Goal: Task Accomplishment & Management: Manage account settings

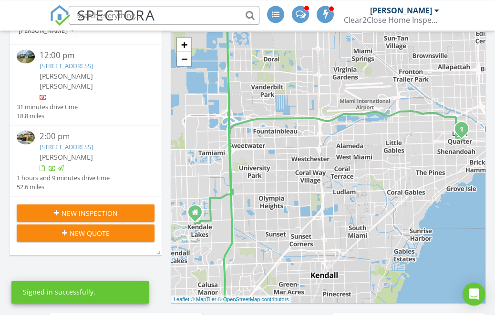
scroll to position [106, 0]
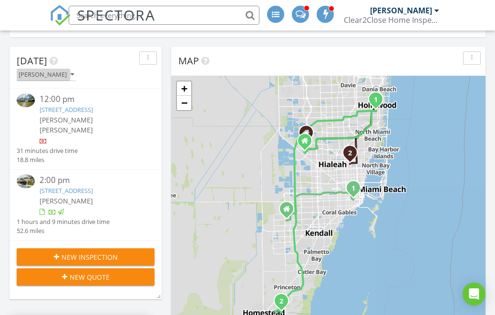
click at [68, 69] on button "[PERSON_NAME]" at bounding box center [46, 75] width 59 height 13
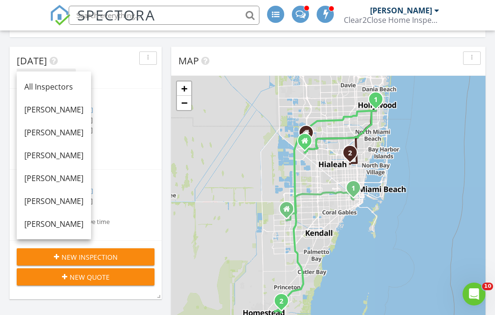
scroll to position [0, 0]
click at [61, 72] on div "[PERSON_NAME]" at bounding box center [46, 75] width 55 height 7
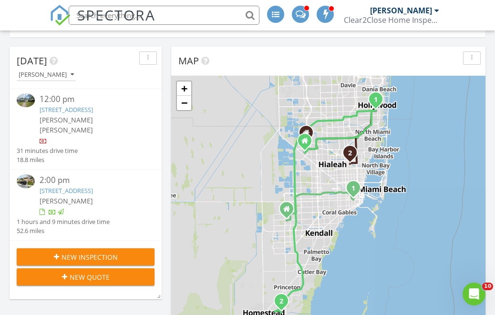
click at [71, 72] on icon "button" at bounding box center [72, 75] width 3 height 7
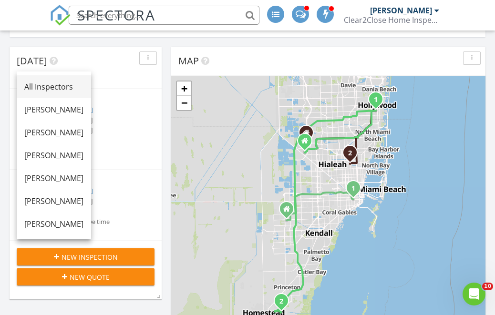
click at [72, 82] on div "All Inspectors" at bounding box center [53, 86] width 59 height 11
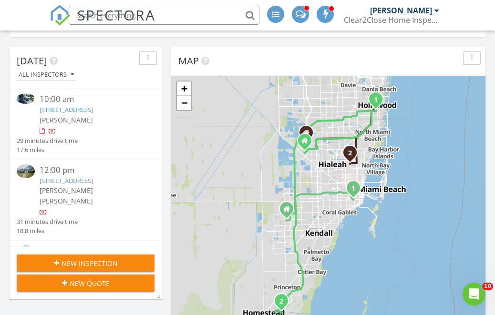
click at [93, 105] on link "1416 SW 6th St, Miami, FL 33135" at bounding box center [66, 109] width 53 height 9
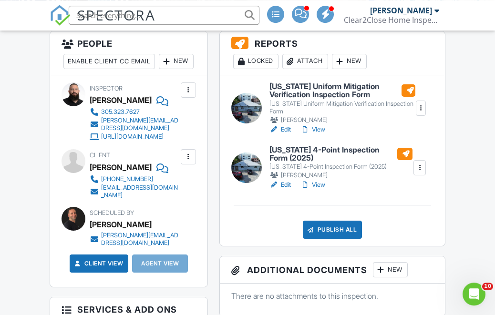
scroll to position [258, 0]
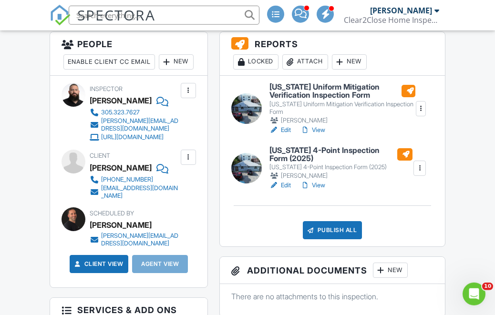
click at [159, 70] on div "New" at bounding box center [176, 61] width 35 height 15
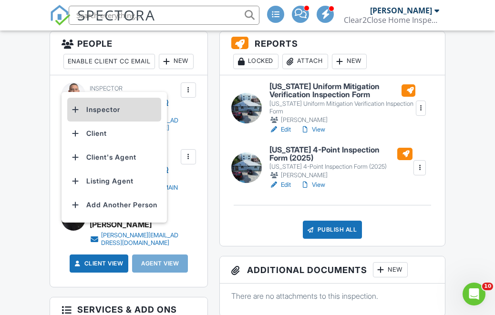
click at [135, 113] on li "Inspector" at bounding box center [114, 110] width 94 height 24
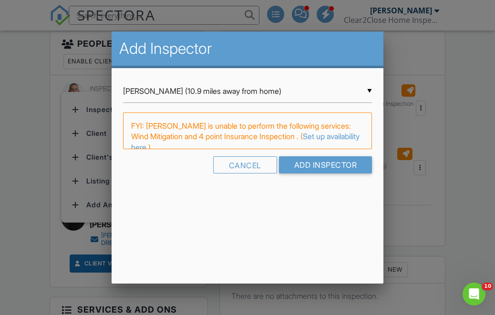
click at [202, 94] on input "Roberto C. Paderni (10.9 miles away from home)" at bounding box center [247, 91] width 249 height 23
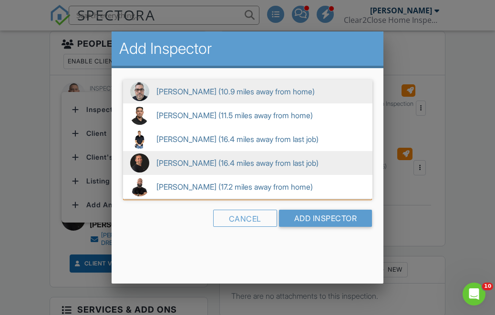
click at [218, 167] on span "Keith Curotz (16.4 miles away from last job)" at bounding box center [247, 163] width 249 height 24
type input "Keith Curotz (16.4 miles away from last job)"
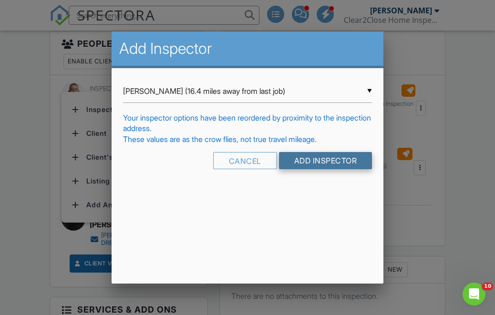
click at [338, 169] on input "Add Inspector" at bounding box center [325, 160] width 93 height 17
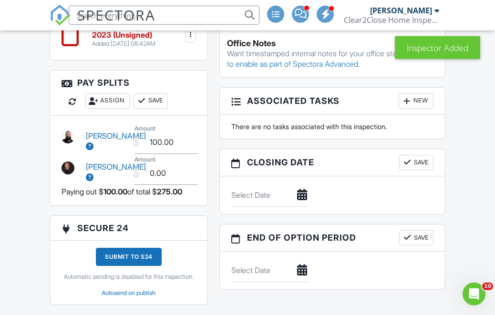
scroll to position [839, 0]
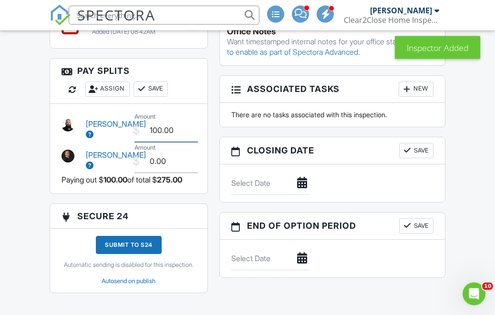
click at [187, 140] on input "100.00" at bounding box center [165, 130] width 63 height 23
click at [179, 168] on input "0.00" at bounding box center [165, 161] width 63 height 23
type input "150.00"
type input "0"
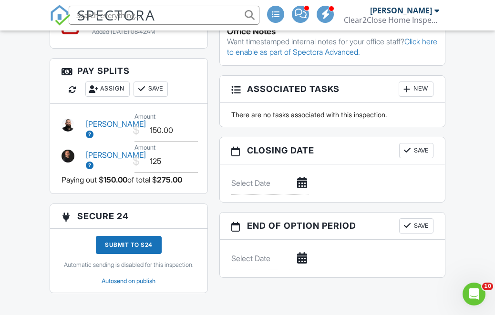
click at [163, 94] on button "Save" at bounding box center [151, 89] width 34 height 15
type input "125.00"
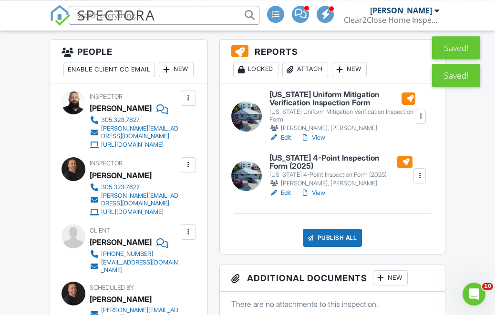
click at [323, 198] on link "View" at bounding box center [312, 193] width 25 height 10
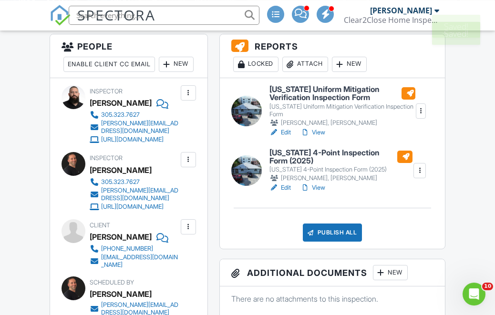
scroll to position [256, 0]
click at [322, 128] on div "Christopher Guillen, Keith Curotz" at bounding box center [342, 123] width 146 height 10
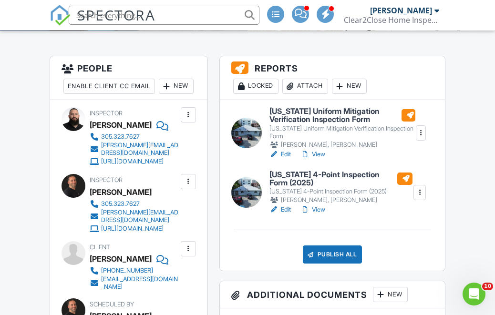
click at [350, 264] on div "Publish All" at bounding box center [333, 255] width 60 height 18
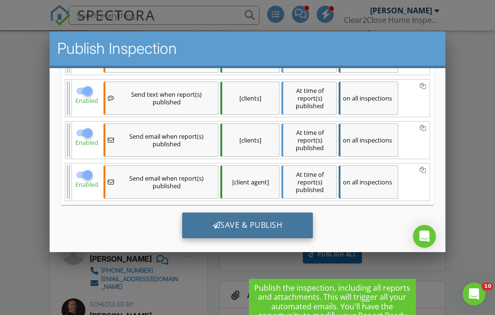
scroll to position [204, 0]
click at [260, 232] on div "Save & Publish" at bounding box center [247, 226] width 131 height 26
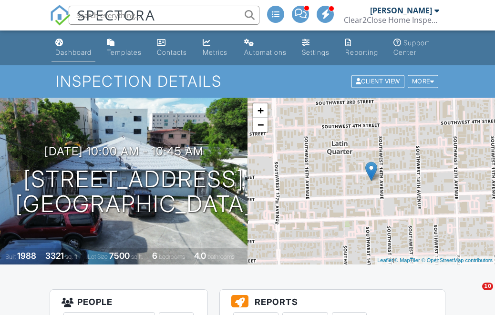
click at [86, 49] on div "Dashboard" at bounding box center [73, 52] width 36 height 8
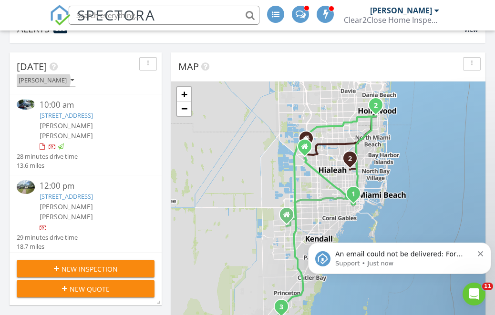
click at [71, 77] on icon "button" at bounding box center [72, 80] width 3 height 7
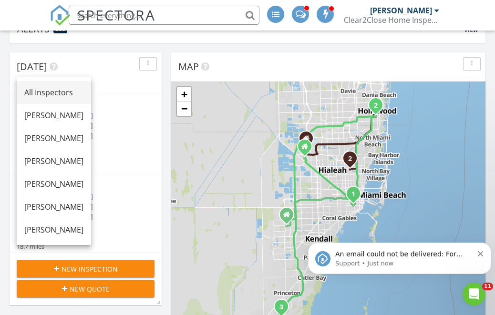
click at [79, 87] on div "All Inspectors" at bounding box center [53, 92] width 59 height 11
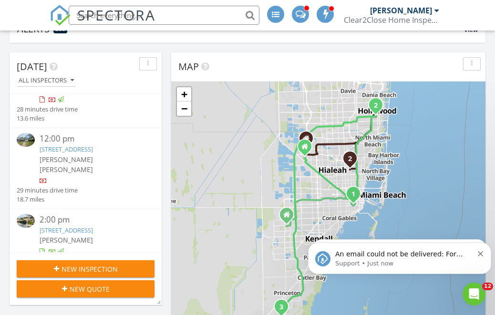
scroll to position [49, 0]
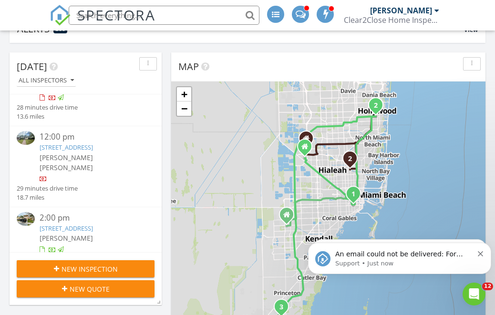
click at [93, 143] on link "1609 S 24th Ave, Hollywood, FL 33020" at bounding box center [66, 147] width 53 height 9
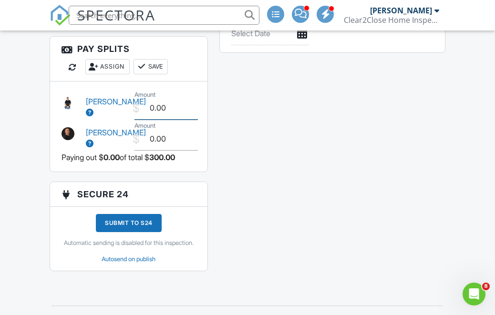
click at [197, 111] on input "0.00" at bounding box center [165, 107] width 63 height 23
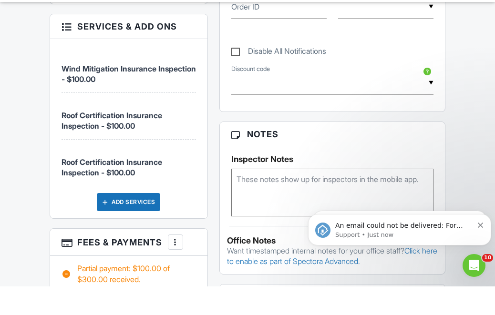
scroll to position [747, 0]
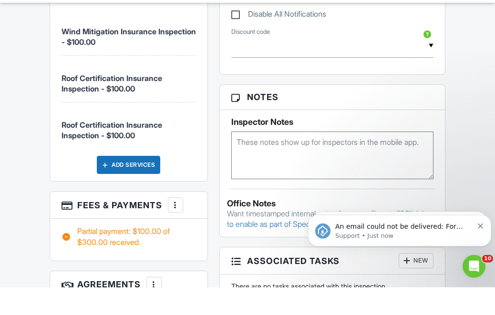
click at [176, 228] on div at bounding box center [176, 233] width 10 height 10
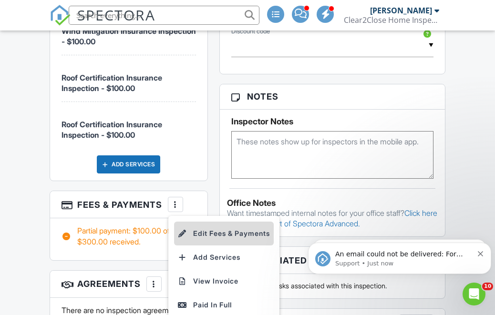
click at [218, 236] on li "Edit Fees & Payments" at bounding box center [224, 234] width 100 height 24
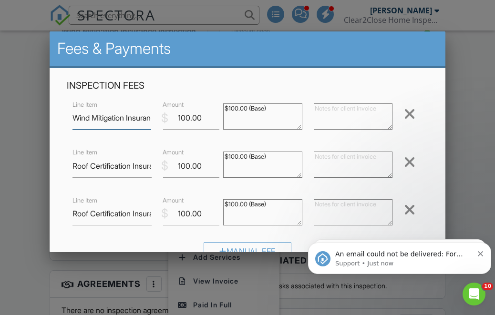
scroll to position [774, 0]
click at [411, 161] on div at bounding box center [409, 161] width 11 height 15
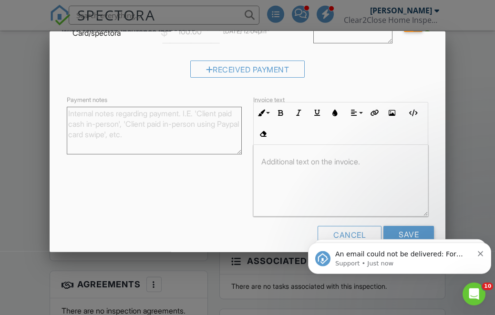
scroll to position [225, 0]
click at [414, 234] on input "Save" at bounding box center [408, 234] width 51 height 17
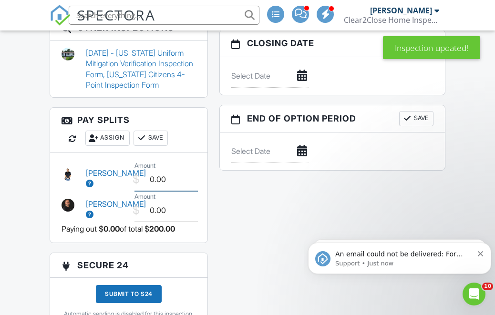
click at [197, 188] on input "0.00" at bounding box center [165, 179] width 63 height 23
type input "0"
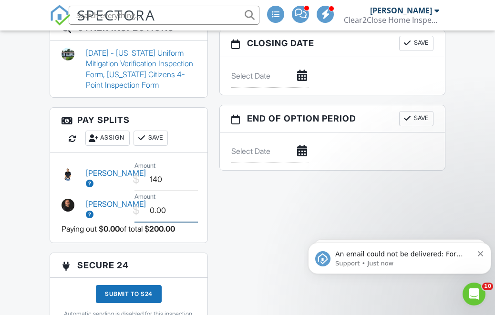
click at [183, 219] on input "0.00" at bounding box center [165, 210] width 63 height 23
type input "140.00"
type input "0"
click at [165, 146] on button "Save" at bounding box center [151, 138] width 34 height 15
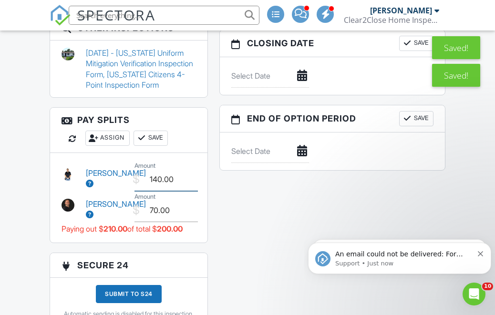
click at [189, 185] on input "140.00" at bounding box center [165, 179] width 63 height 23
click at [185, 221] on input "70.00" at bounding box center [165, 210] width 63 height 23
type input "7"
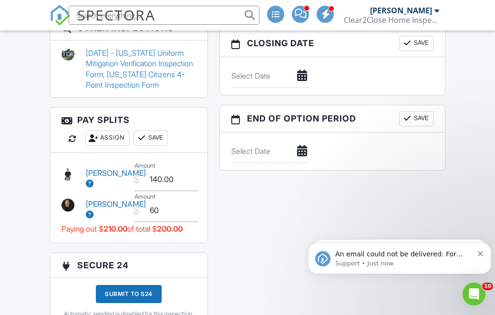
click at [162, 146] on button "Save" at bounding box center [151, 138] width 34 height 15
type input "60.00"
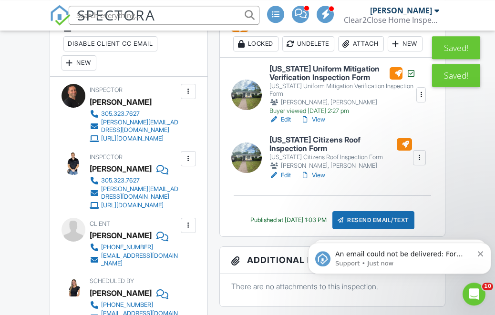
scroll to position [375, 0]
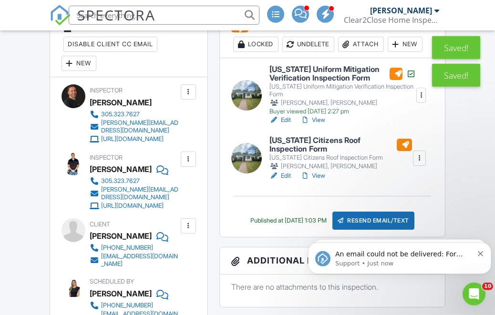
click at [323, 125] on link "View" at bounding box center [312, 120] width 25 height 10
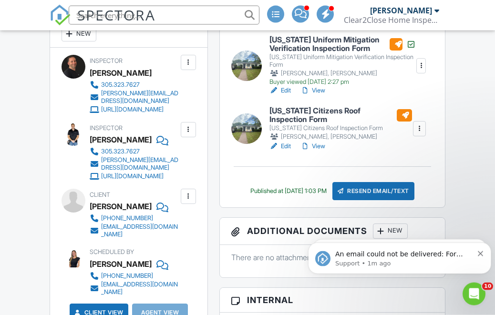
click at [324, 151] on link "View" at bounding box center [312, 147] width 25 height 10
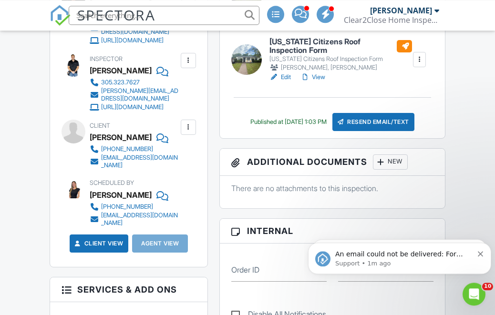
click at [377, 131] on div "Resend Email/Text" at bounding box center [373, 122] width 82 height 18
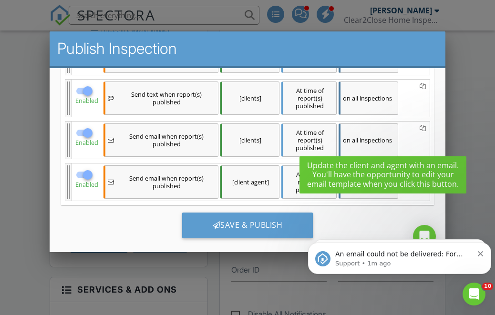
scroll to position [204, 0]
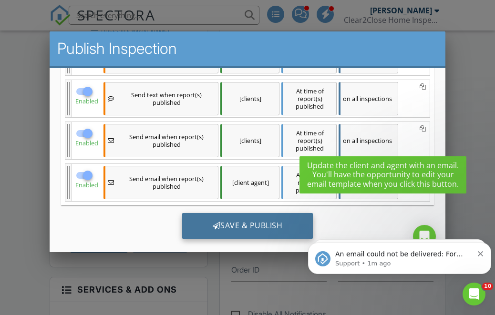
click at [260, 225] on div "Save & Publish" at bounding box center [247, 226] width 131 height 26
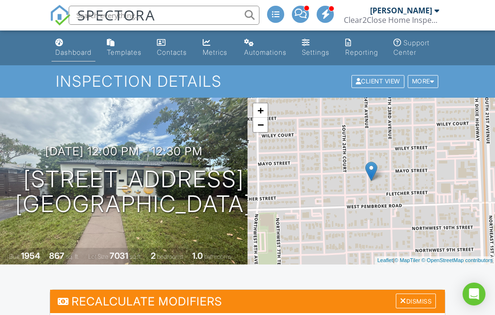
click at [77, 44] on link "Dashboard" at bounding box center [73, 47] width 44 height 27
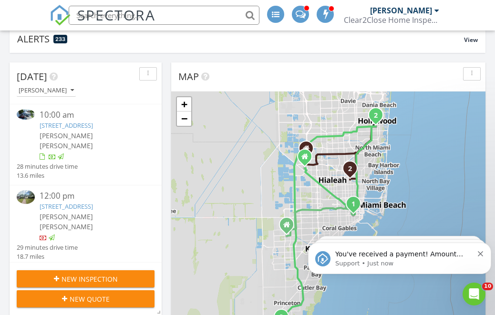
click at [59, 87] on div "[PERSON_NAME]" at bounding box center [46, 90] width 55 height 7
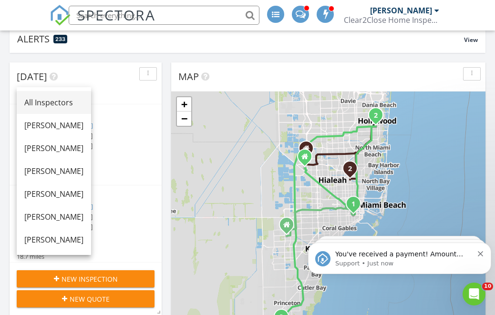
click at [82, 105] on div "All Inspectors" at bounding box center [53, 102] width 59 height 11
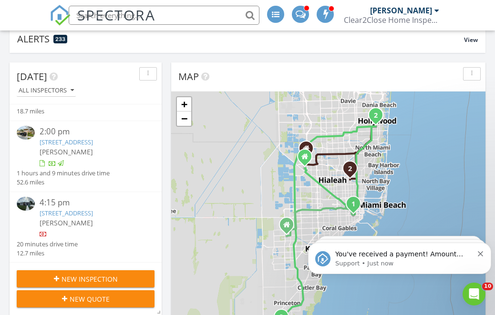
scroll to position [149, 0]
click at [93, 209] on link "15900 NW 18th Ave, Miami, FL 33147" at bounding box center [66, 213] width 53 height 9
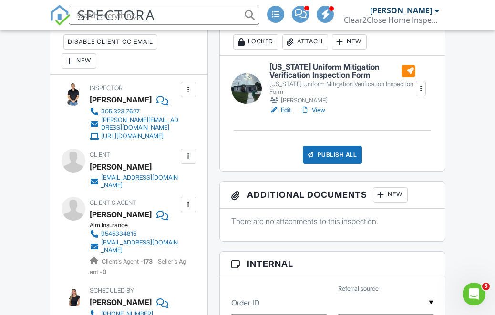
click at [88, 69] on div "New" at bounding box center [79, 60] width 35 height 15
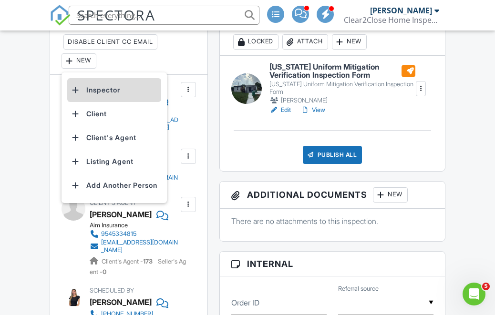
click at [147, 92] on li "Inspector" at bounding box center [114, 90] width 94 height 24
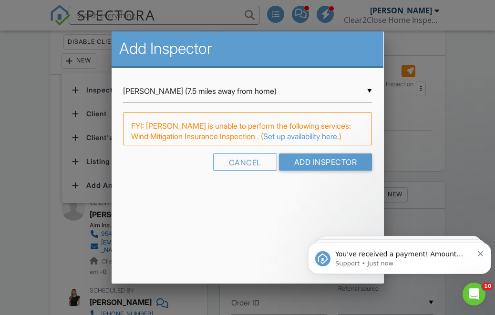
click at [189, 88] on input "Julio Alfonso (7.5 miles away from home)" at bounding box center [247, 91] width 249 height 23
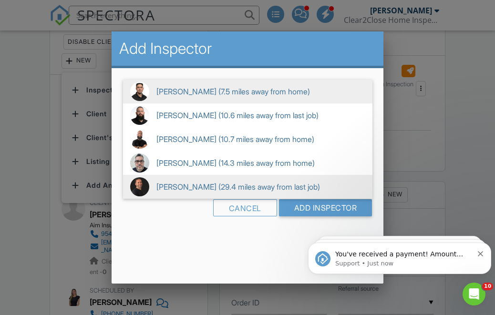
click at [218, 191] on span "Keith Curotz (29.4 miles away from last job)" at bounding box center [247, 187] width 249 height 24
type input "Keith Curotz (29.4 miles away from last job)"
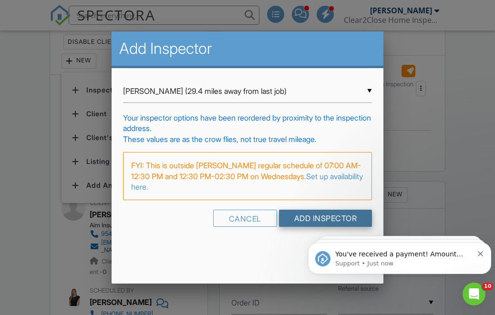
click at [340, 221] on input "Add Inspector" at bounding box center [325, 218] width 93 height 17
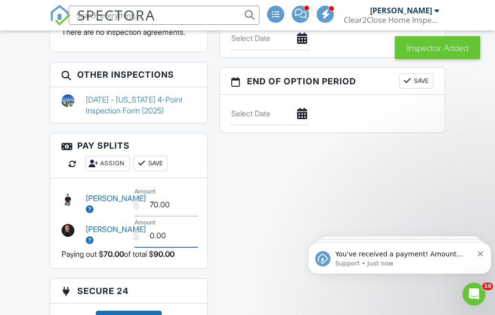
click at [188, 226] on input "0.00" at bounding box center [165, 235] width 63 height 23
type input "0"
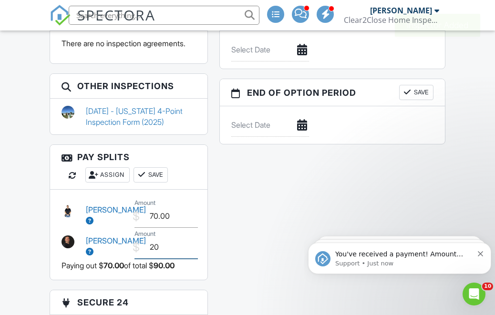
scroll to position [905, 0]
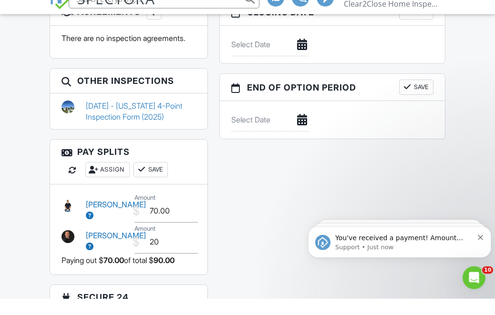
click at [158, 178] on button "Save" at bounding box center [151, 185] width 34 height 15
type input "20.00"
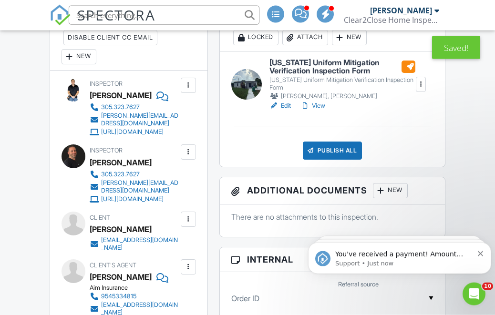
click at [322, 111] on link "View" at bounding box center [312, 106] width 25 height 10
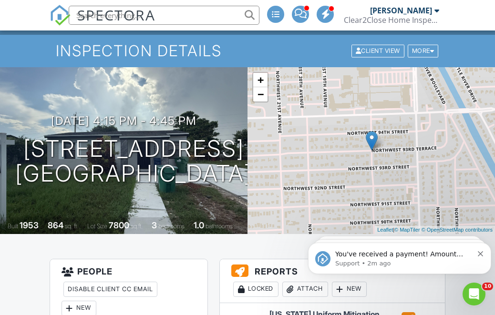
scroll to position [0, 0]
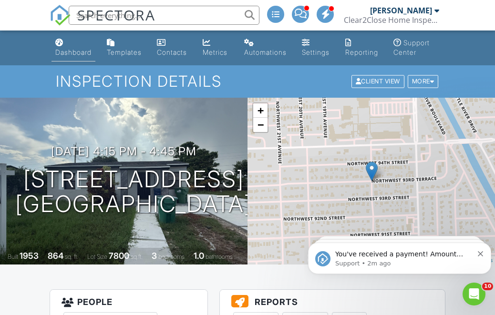
click at [83, 37] on link "Dashboard" at bounding box center [73, 47] width 44 height 27
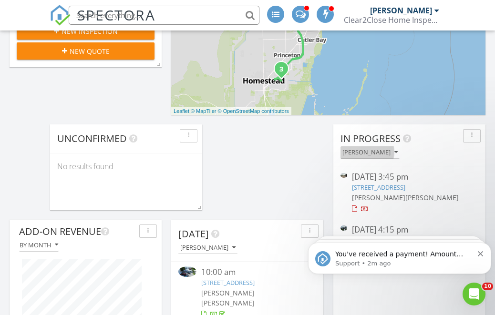
click at [386, 149] on div "[PERSON_NAME]" at bounding box center [369, 152] width 55 height 7
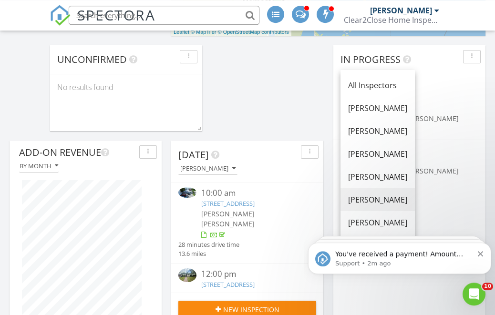
click at [401, 204] on div "[PERSON_NAME]" at bounding box center [377, 199] width 59 height 11
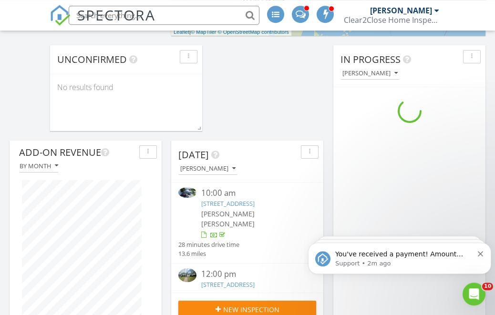
scroll to position [417, 0]
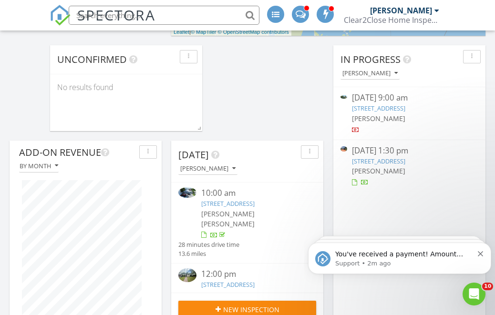
click at [405, 157] on link "7590 W 14th Ave, Hialeah, FL 33014" at bounding box center [378, 161] width 53 height 9
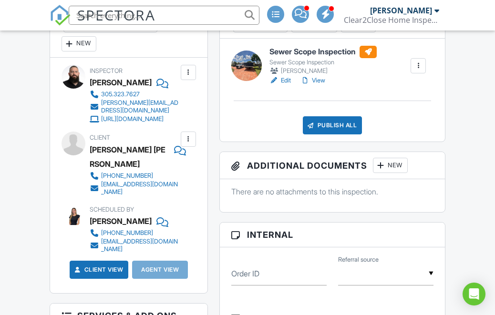
scroll to position [297, 0]
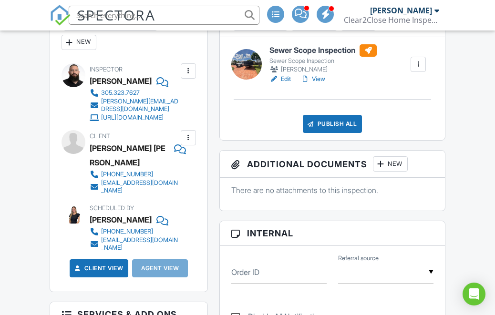
click at [87, 50] on div "New" at bounding box center [79, 42] width 35 height 15
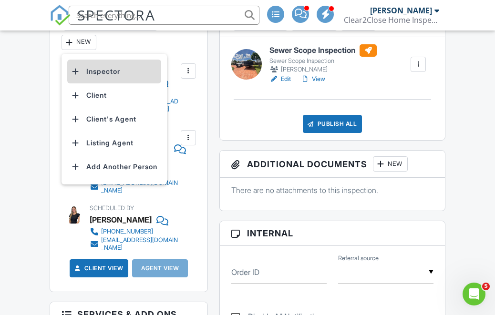
click at [113, 77] on li "Inspector" at bounding box center [114, 72] width 94 height 24
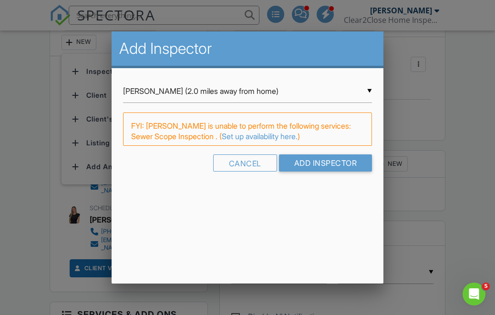
click at [195, 93] on input "[PERSON_NAME] (2.0 miles away from home)" at bounding box center [247, 91] width 249 height 23
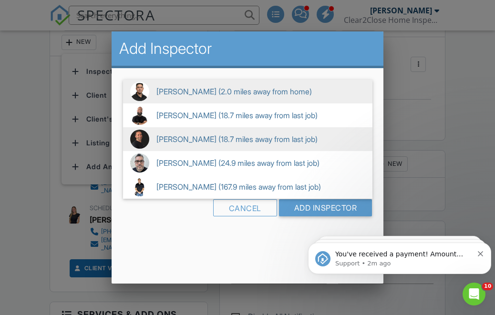
click at [210, 141] on span "[PERSON_NAME] (18.7 miles away from last job)" at bounding box center [247, 139] width 249 height 24
type input "[PERSON_NAME] (18.7 miles away from last job)"
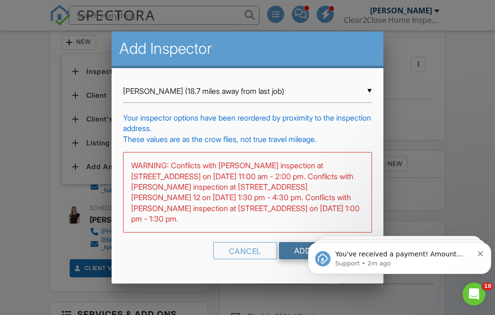
click at [303, 242] on input "Add Inspector" at bounding box center [325, 250] width 93 height 17
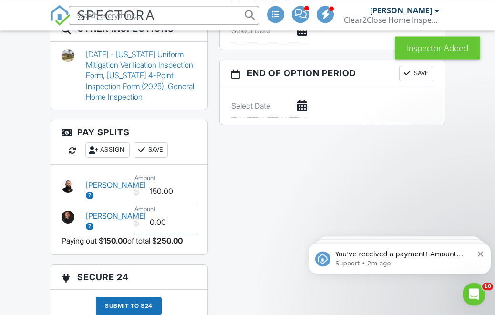
click at [183, 212] on input "0.00" at bounding box center [165, 222] width 63 height 23
type input "0"
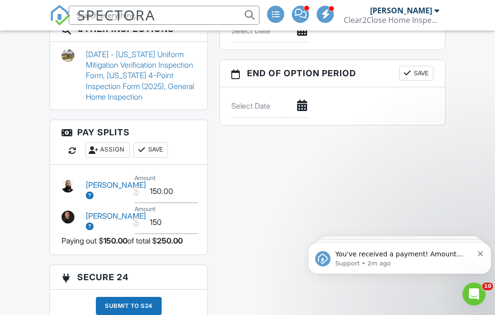
click at [165, 143] on button "Save" at bounding box center [151, 150] width 34 height 15
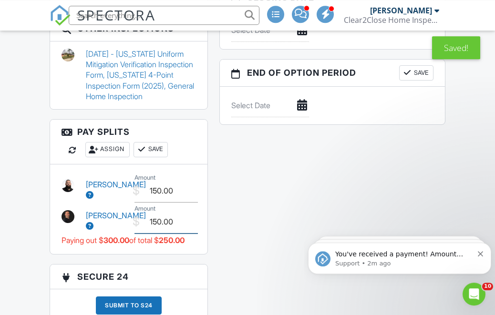
click at [182, 214] on input "150.00" at bounding box center [165, 221] width 63 height 23
click at [180, 181] on input "150.00" at bounding box center [165, 190] width 63 height 23
type input "1.00"
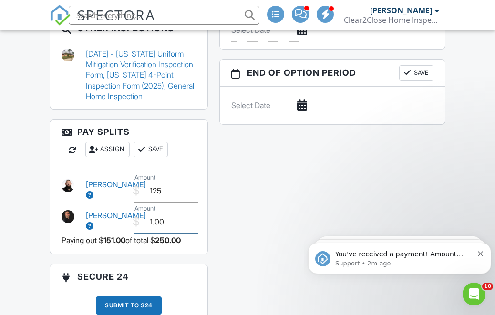
click at [187, 212] on input "1.00" at bounding box center [165, 221] width 63 height 23
type input "125.00"
click at [161, 144] on button "Save" at bounding box center [151, 149] width 34 height 15
type input "125.00"
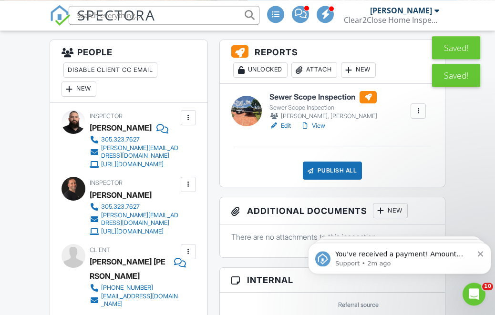
click at [324, 131] on link "View" at bounding box center [312, 126] width 25 height 10
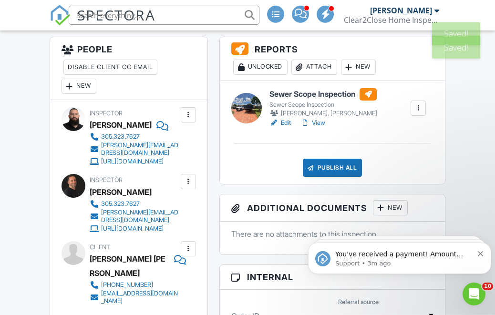
scroll to position [253, 0]
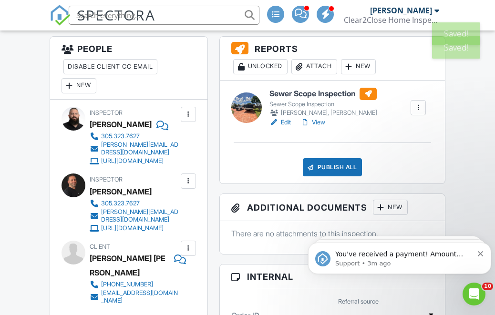
click at [345, 176] on div "Publish All" at bounding box center [333, 167] width 60 height 18
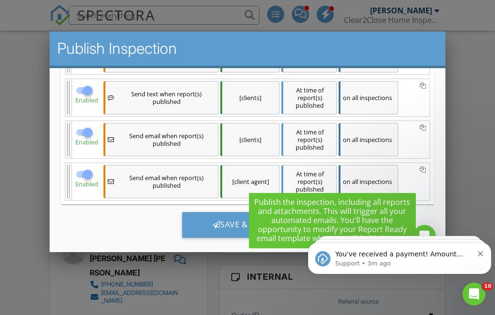
scroll to position [185, 0]
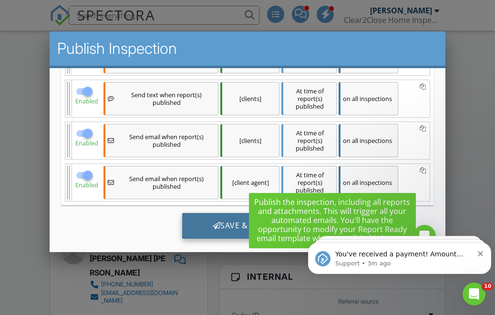
click at [225, 228] on div "Save & Publish" at bounding box center [247, 226] width 131 height 26
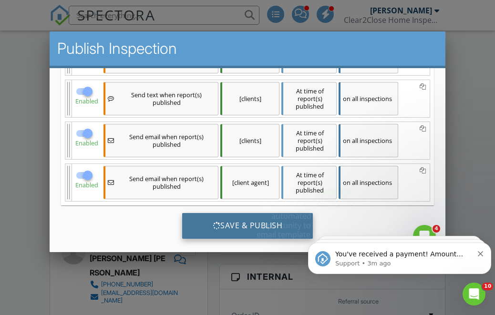
scroll to position [0, 0]
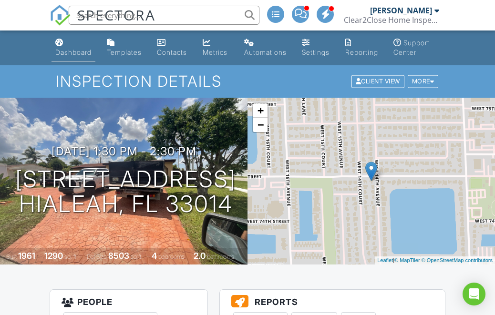
click at [70, 39] on link "Dashboard" at bounding box center [73, 47] width 44 height 27
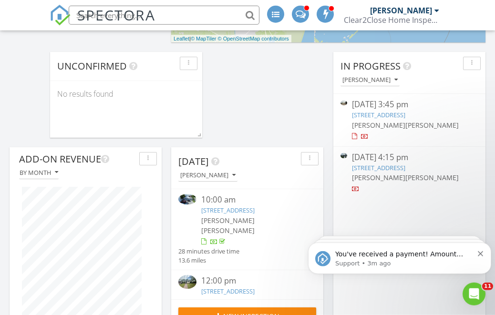
scroll to position [408, 0]
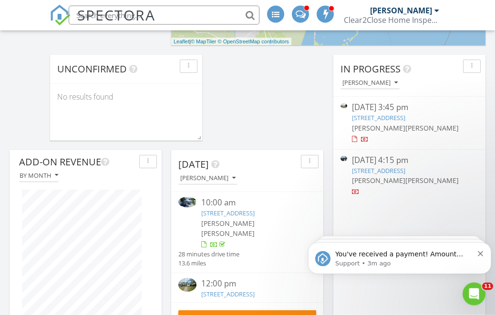
click at [405, 113] on link "749 S Orlando Ave, Cocoa Beach, FL 32931" at bounding box center [378, 117] width 53 height 9
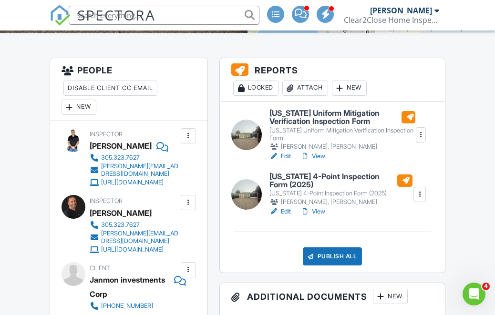
click at [323, 216] on link "View" at bounding box center [312, 212] width 25 height 10
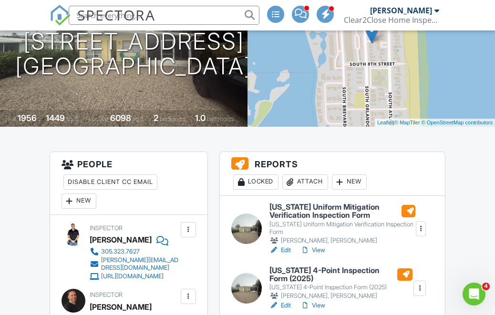
scroll to position [234, 0]
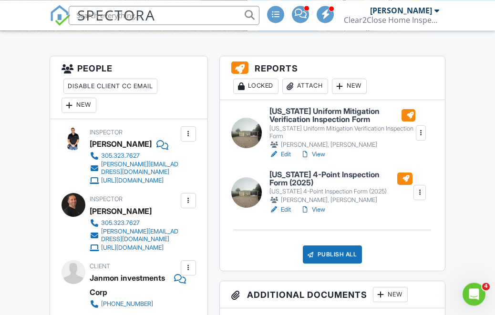
click at [325, 159] on link "View" at bounding box center [312, 155] width 25 height 10
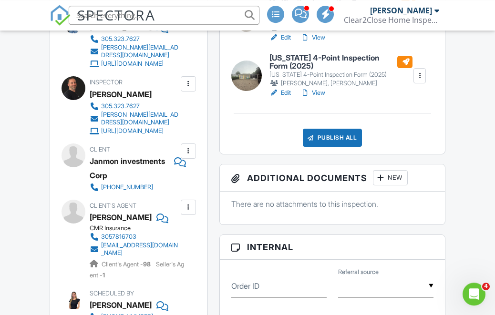
click at [347, 147] on div "Publish All" at bounding box center [333, 138] width 60 height 18
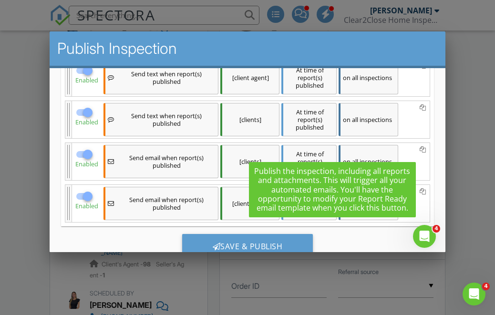
scroll to position [0, 0]
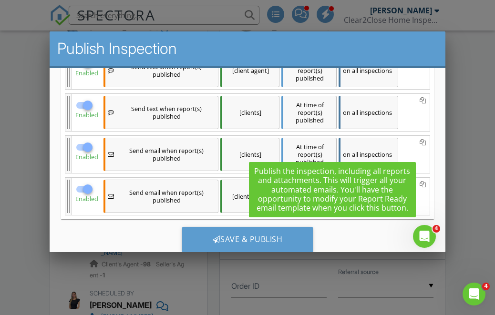
click at [259, 108] on div "[clients]" at bounding box center [249, 112] width 59 height 33
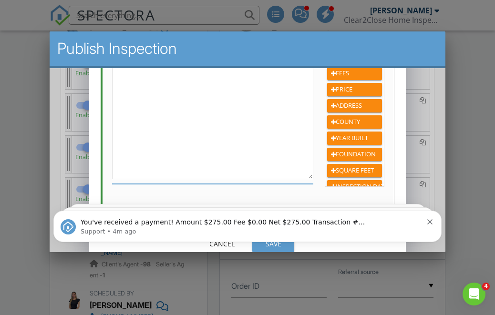
scroll to position [175, 0]
type textarea "Hi {{CLIENT_FIRST_NAME}}, your report is ready: {{INSPECTION_TEXT_LINK}}"
click at [432, 221] on icon "Dismiss notification" at bounding box center [429, 221] width 5 height 5
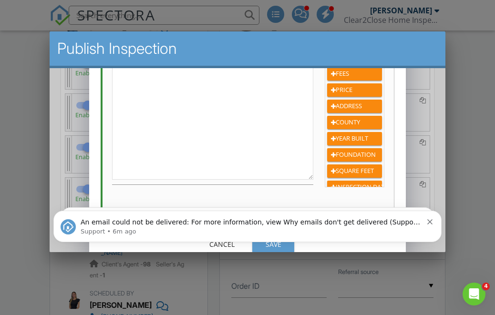
click at [432, 224] on icon "Dismiss notification" at bounding box center [429, 221] width 5 height 5
click at [431, 222] on icon "Dismiss notification" at bounding box center [429, 221] width 5 height 5
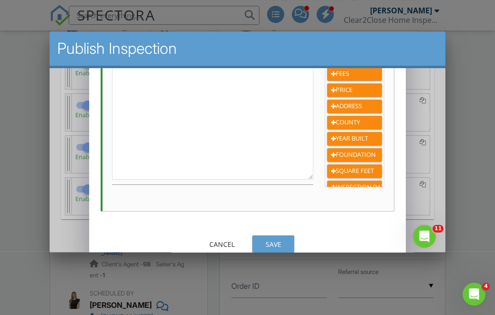
scroll to position [0, 0]
click at [275, 243] on div "Save" at bounding box center [272, 244] width 27 height 10
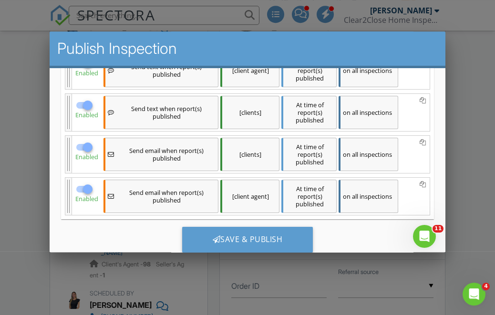
click at [260, 157] on div "[clients]" at bounding box center [249, 154] width 59 height 33
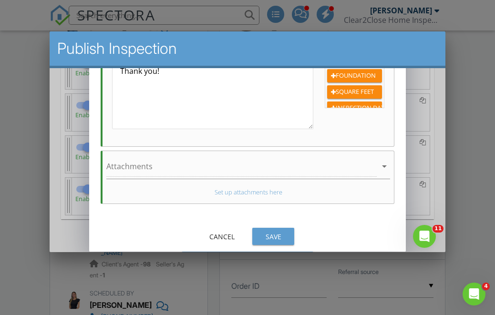
scroll to position [0, 0]
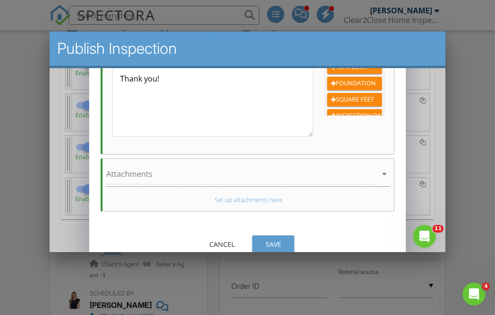
click at [277, 246] on div "Save" at bounding box center [272, 244] width 27 height 10
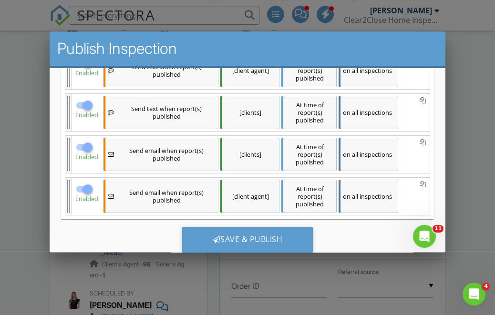
click at [311, 278] on div at bounding box center [247, 149] width 495 height 394
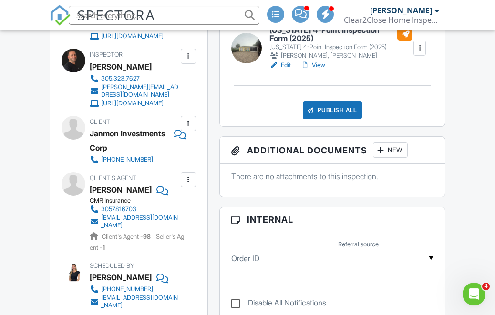
click at [354, 119] on div "Publish All" at bounding box center [333, 110] width 60 height 18
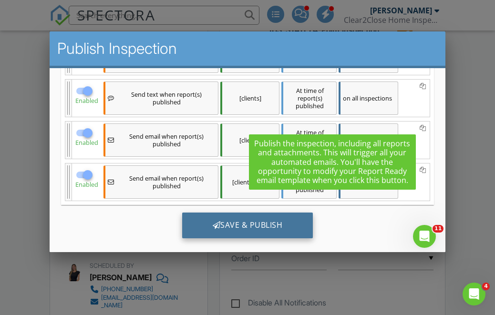
scroll to position [204, 0]
click at [253, 227] on div "Save & Publish" at bounding box center [247, 226] width 131 height 26
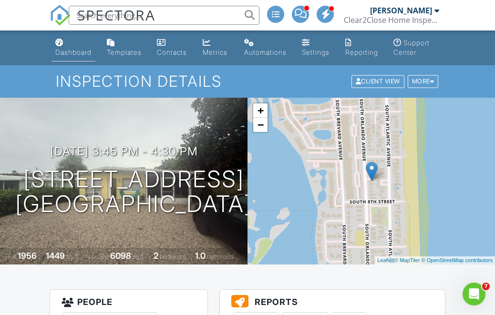
click at [78, 46] on link "Dashboard" at bounding box center [73, 47] width 44 height 27
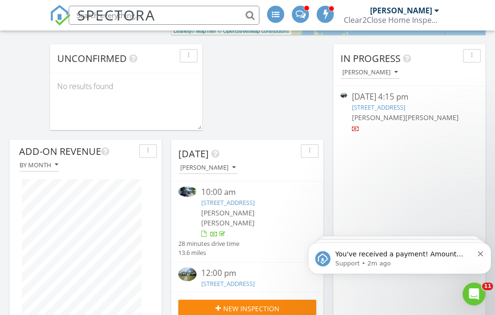
click at [391, 66] on button "[PERSON_NAME]" at bounding box center [369, 72] width 59 height 13
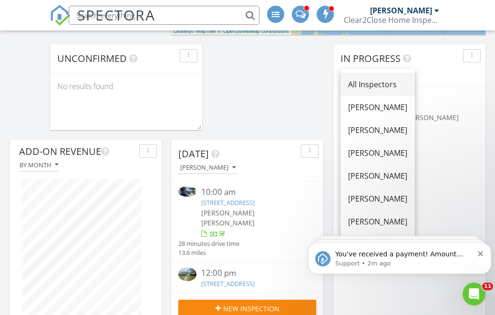
click at [398, 87] on div "All Inspectors" at bounding box center [377, 84] width 59 height 11
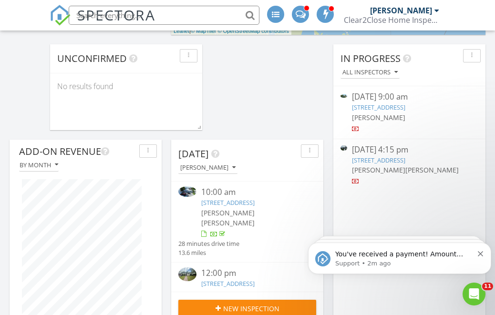
click at [405, 103] on link "[STREET_ADDRESS]" at bounding box center [378, 107] width 53 height 9
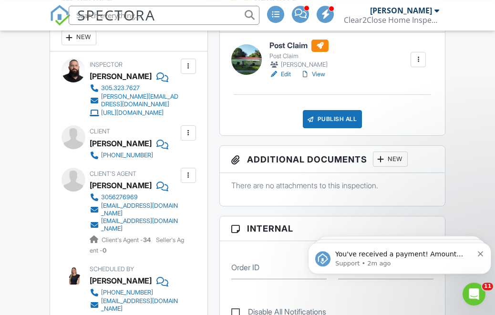
click at [322, 79] on link "View" at bounding box center [312, 75] width 25 height 10
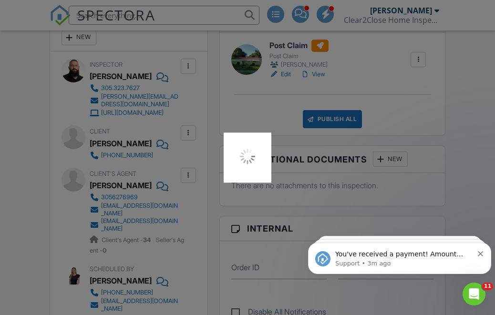
scroll to position [274, 0]
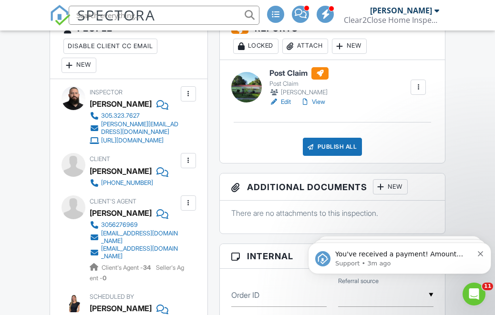
click at [345, 156] on div "Publish All" at bounding box center [333, 147] width 60 height 18
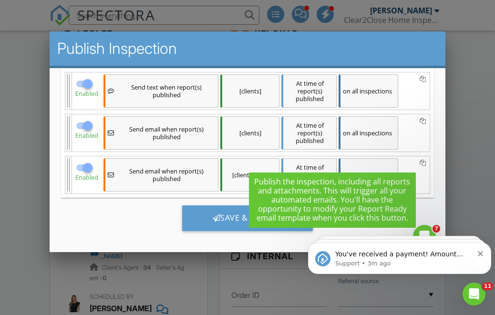
scroll to position [0, 0]
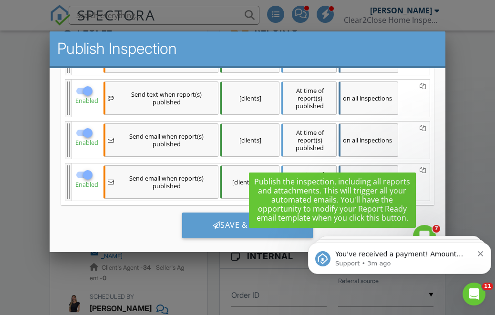
click at [264, 103] on div "[clients]" at bounding box center [249, 98] width 59 height 33
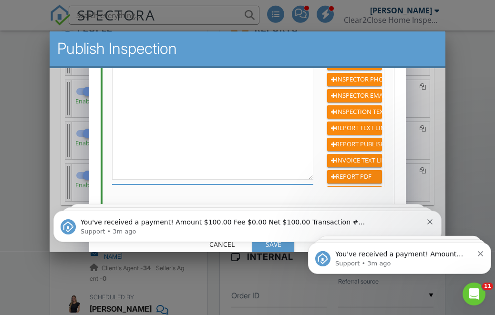
type textarea "Hi {{CLIENT_FIRST_NAME}}, your report is ready: {{INSPECTION_TEXT_LINK}}"
click at [481, 254] on icon "Dismiss notification" at bounding box center [480, 253] width 5 height 5
click at [481, 253] on icon "Dismiss notification" at bounding box center [480, 253] width 5 height 5
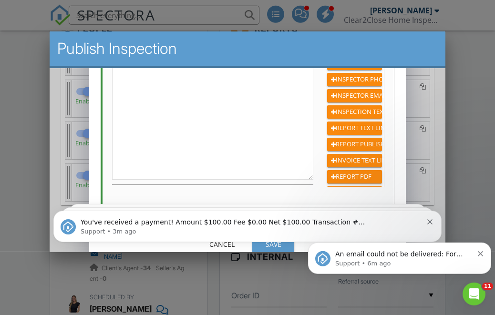
click at [482, 251] on icon "Dismiss notification" at bounding box center [480, 253] width 5 height 5
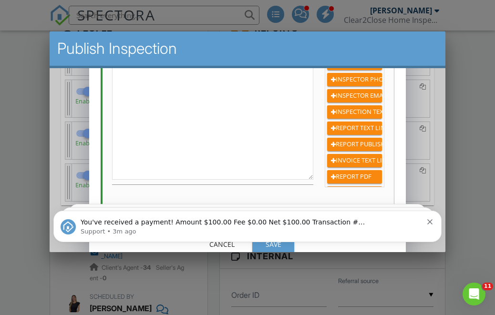
click at [424, 224] on div "You've received a payment! Amount $100.00 Fee $0.00 Net $100.00 Transaction # p…" at bounding box center [247, 226] width 374 height 19
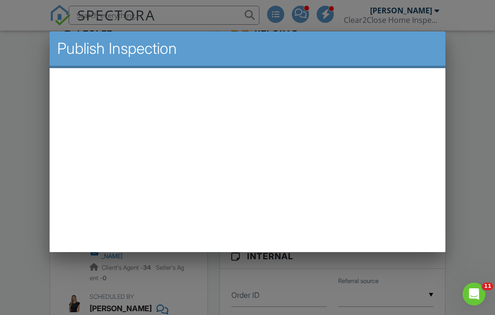
click at [422, 228] on div "Intercom messenger" at bounding box center [247, 178] width 396 height 159
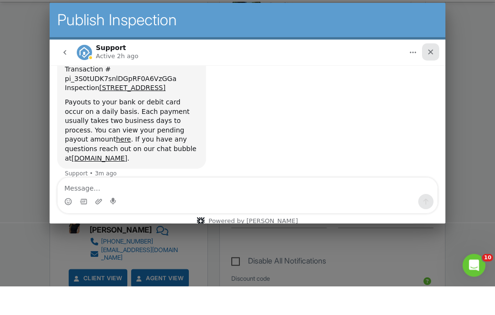
click at [429, 51] on icon "Close" at bounding box center [430, 51] width 5 height 5
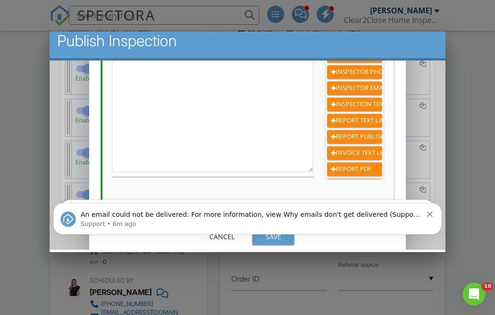
click at [431, 214] on icon "Dismiss notification" at bounding box center [429, 214] width 5 height 5
click at [430, 216] on icon "Dismiss notification" at bounding box center [429, 214] width 5 height 5
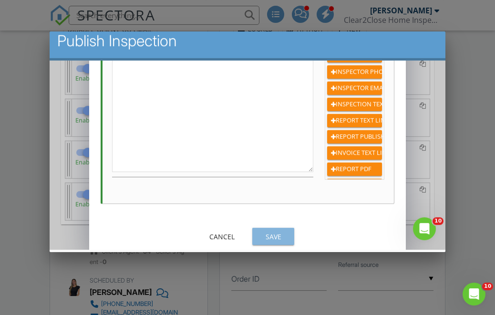
click at [278, 239] on div "Save" at bounding box center [272, 237] width 27 height 10
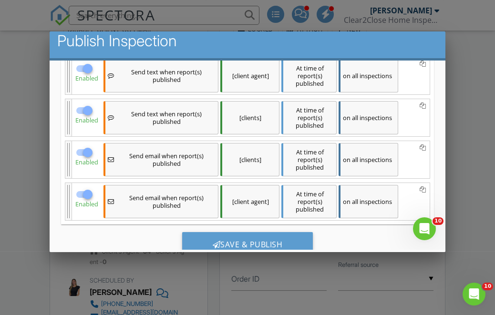
click at [268, 158] on div "[clients]" at bounding box center [249, 159] width 59 height 33
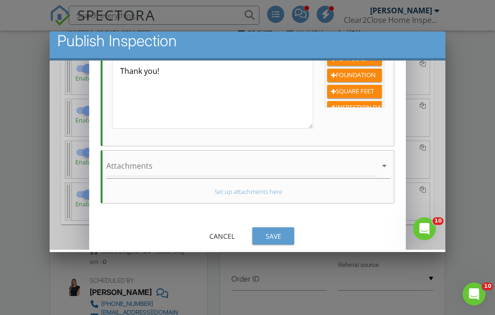
click at [289, 236] on button "Save" at bounding box center [273, 235] width 42 height 17
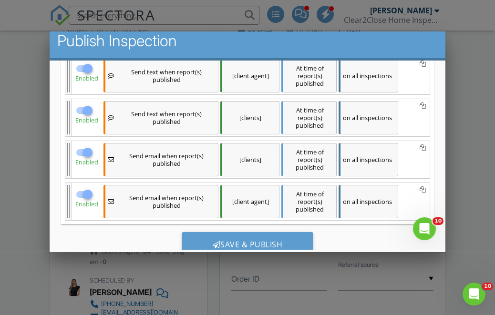
click at [257, 205] on div "[client agent]" at bounding box center [249, 201] width 59 height 33
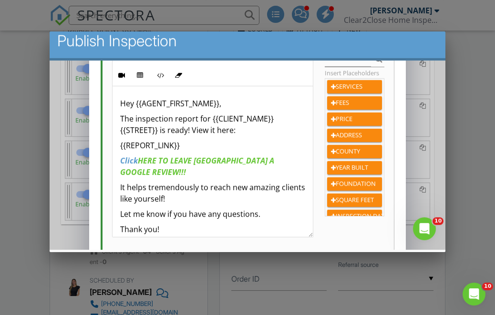
click at [123, 182] on p "It helps tremendously to reach new amazing clients like yourself!" at bounding box center [212, 193] width 185 height 23
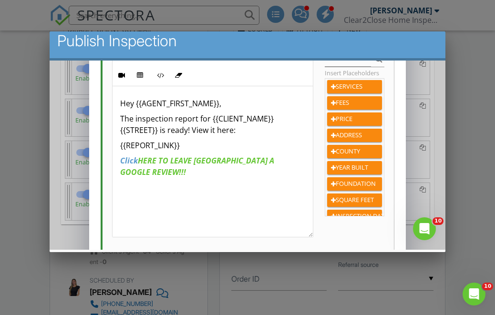
click at [123, 162] on em "Click" at bounding box center [129, 160] width 18 height 10
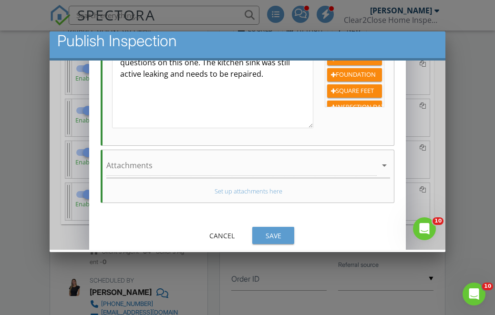
scroll to position [326, 0]
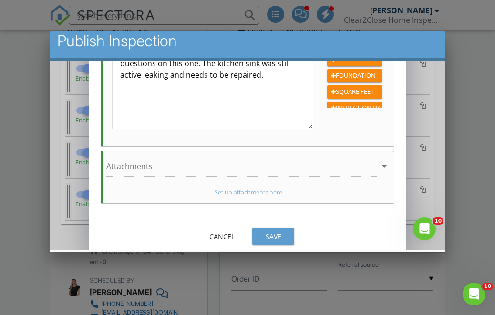
click at [280, 237] on div "Save" at bounding box center [272, 237] width 27 height 10
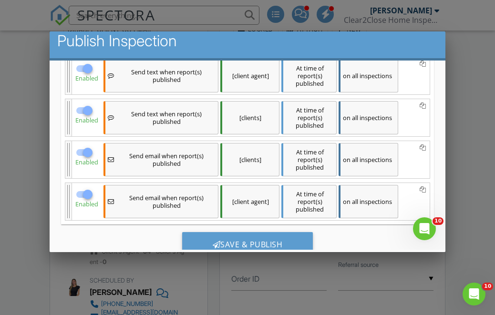
scroll to position [305, 0]
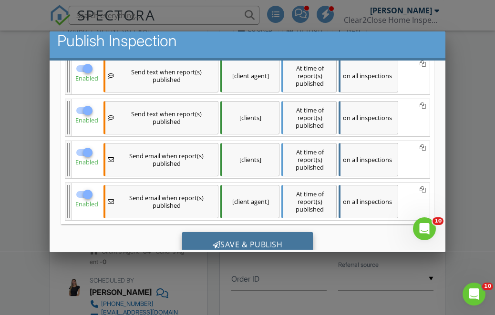
click at [280, 245] on div "Save & Publish" at bounding box center [247, 245] width 131 height 26
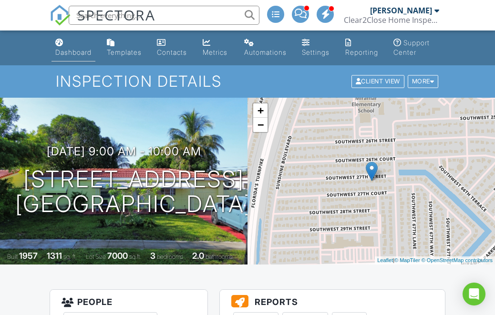
click at [67, 43] on link "Dashboard" at bounding box center [73, 47] width 44 height 27
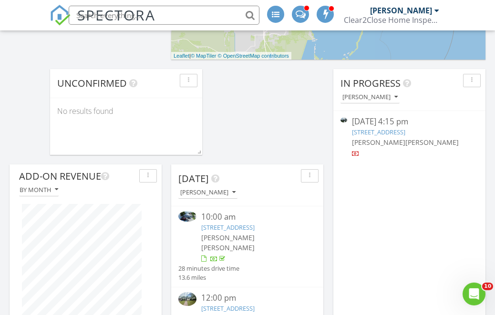
scroll to position [394, 0]
click at [387, 91] on button "[PERSON_NAME]" at bounding box center [369, 97] width 59 height 13
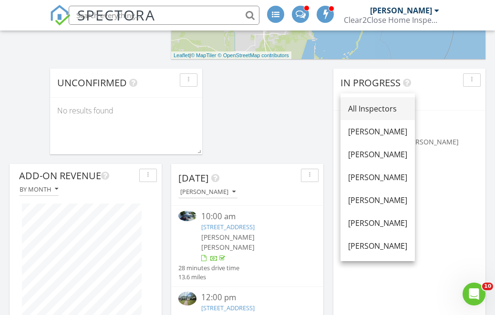
click at [395, 108] on div "All Inspectors" at bounding box center [377, 108] width 59 height 11
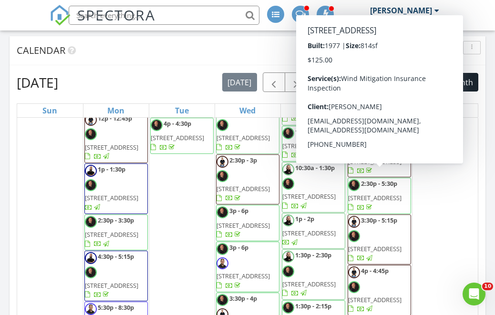
scroll to position [1800, 0]
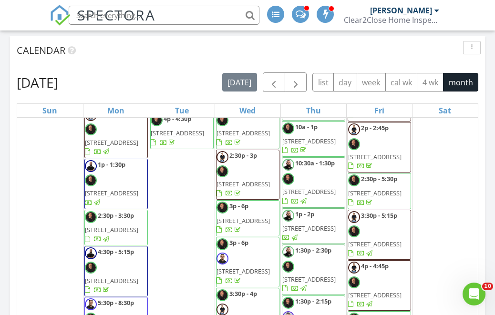
scroll to position [1797, 0]
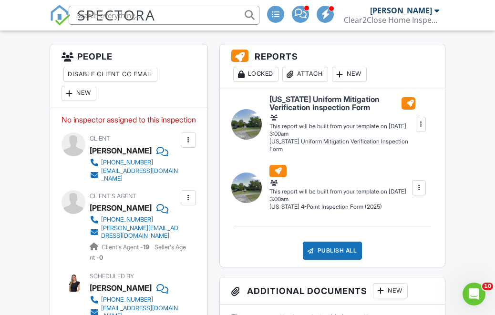
click at [76, 94] on div "New" at bounding box center [79, 93] width 35 height 15
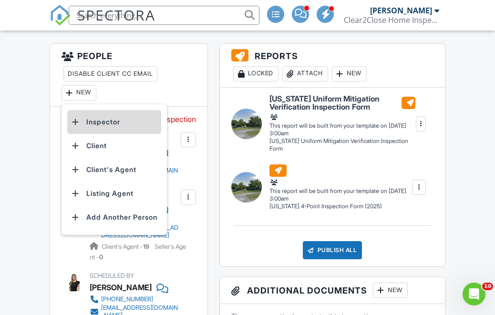
click at [140, 127] on li "Inspector" at bounding box center [114, 122] width 94 height 24
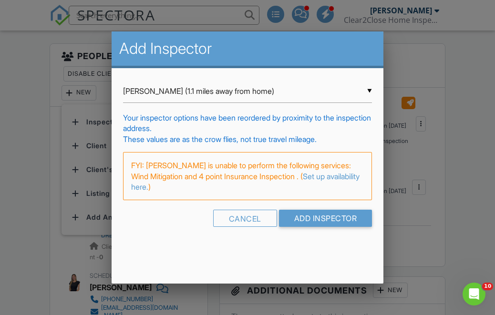
click at [217, 86] on input "[PERSON_NAME] (1.1 miles away from home)" at bounding box center [247, 91] width 249 height 23
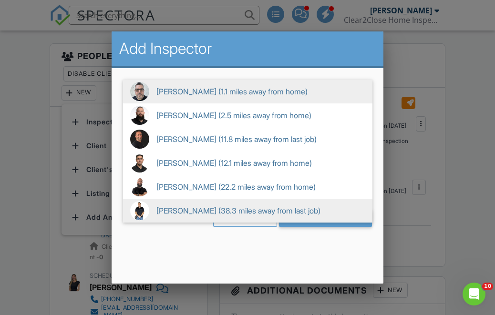
click at [208, 216] on span "[PERSON_NAME] (38.3 miles away from last job)" at bounding box center [247, 211] width 249 height 24
type input "[PERSON_NAME] (38.3 miles away from last job)"
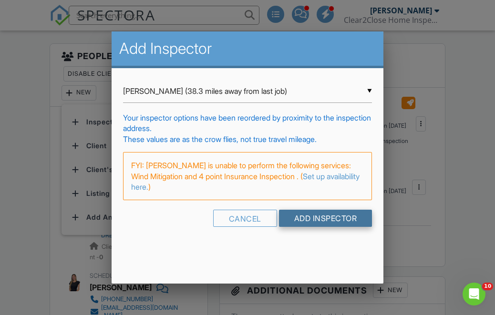
click at [340, 220] on input "Add Inspector" at bounding box center [325, 218] width 93 height 17
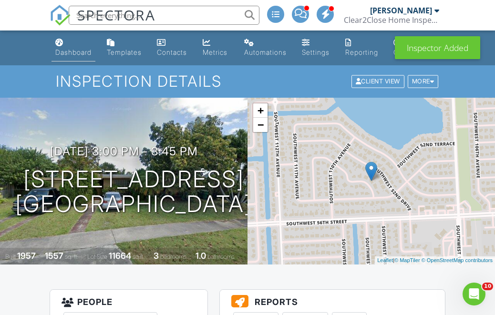
click at [73, 40] on link "Dashboard" at bounding box center [73, 47] width 44 height 27
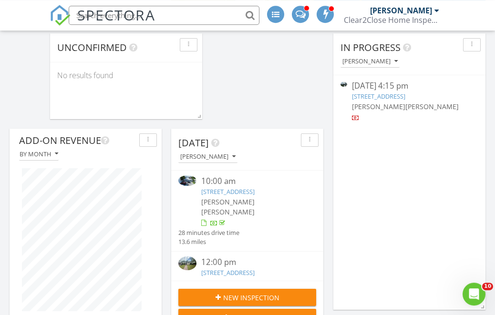
scroll to position [398, 0]
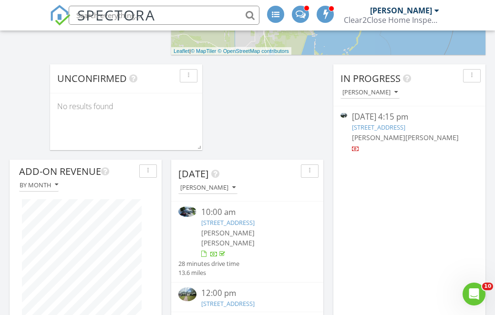
click at [385, 89] on div "[PERSON_NAME]" at bounding box center [369, 92] width 55 height 7
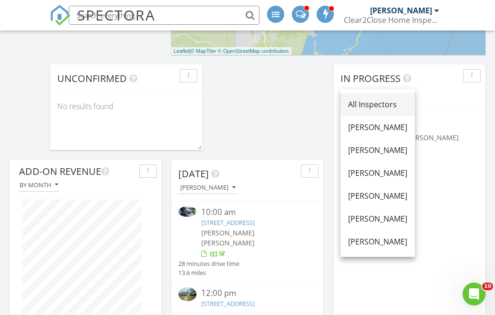
click at [402, 99] on div "All Inspectors" at bounding box center [377, 104] width 59 height 11
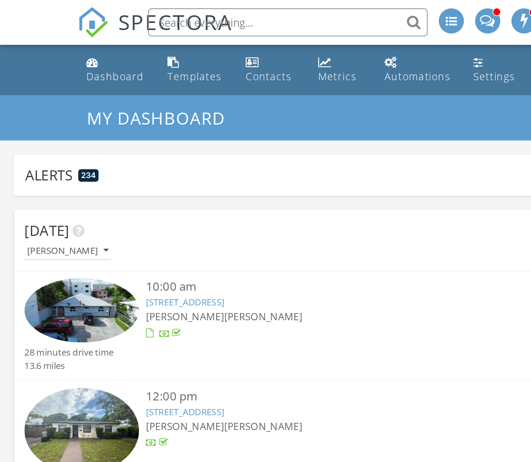
scroll to position [0, 0]
